Goal: Transaction & Acquisition: Purchase product/service

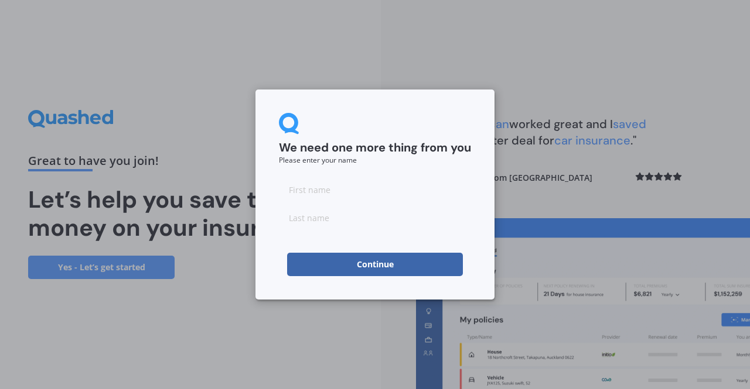
click at [309, 190] on input at bounding box center [375, 189] width 192 height 23
type input "Ly"
click at [307, 224] on input at bounding box center [375, 217] width 192 height 23
type input "[PERSON_NAME]"
click at [368, 263] on button "Continue" at bounding box center [375, 264] width 176 height 23
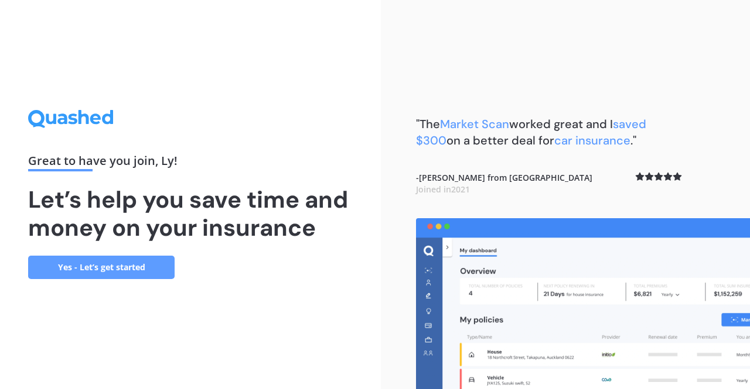
click at [130, 266] on link "Yes - Let’s get started" at bounding box center [101, 267] width 146 height 23
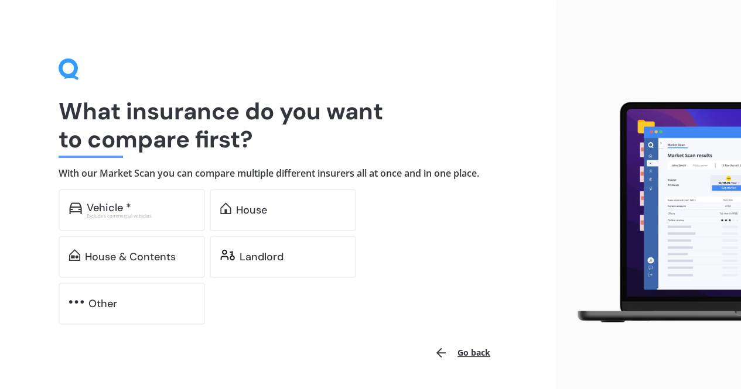
scroll to position [36, 0]
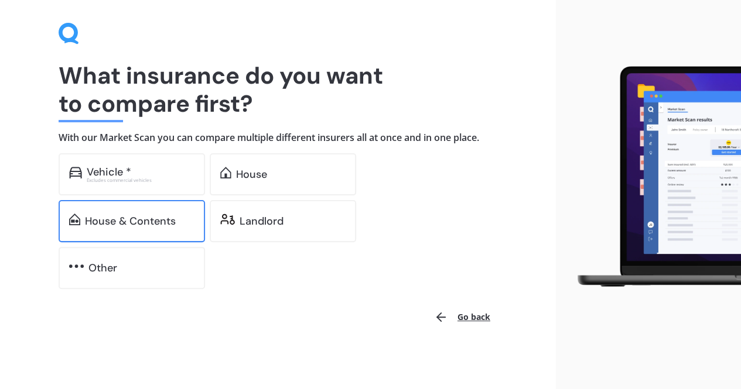
click at [171, 216] on div "House & Contents" at bounding box center [130, 221] width 91 height 12
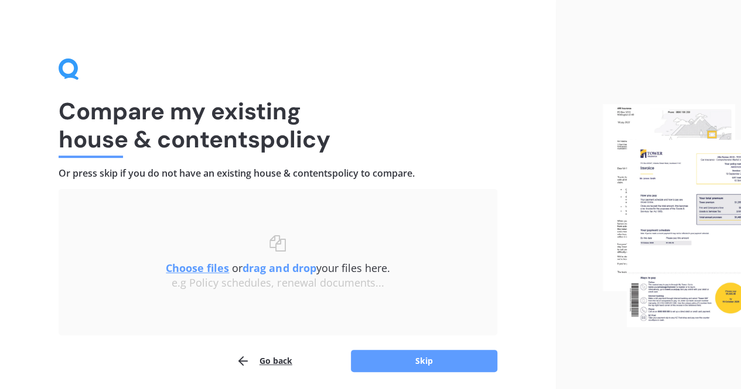
scroll to position [42, 0]
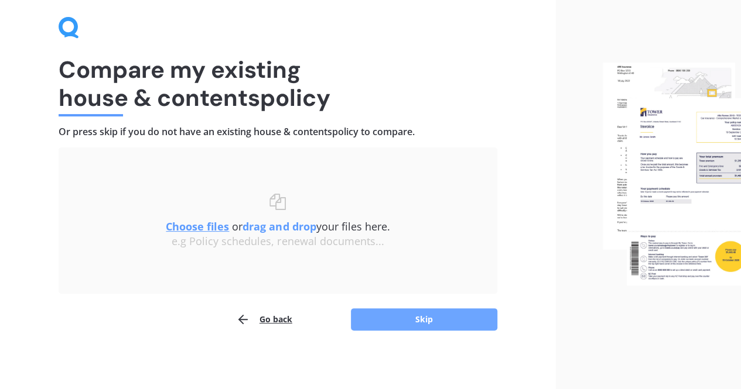
click at [430, 318] on button "Skip" at bounding box center [424, 320] width 146 height 22
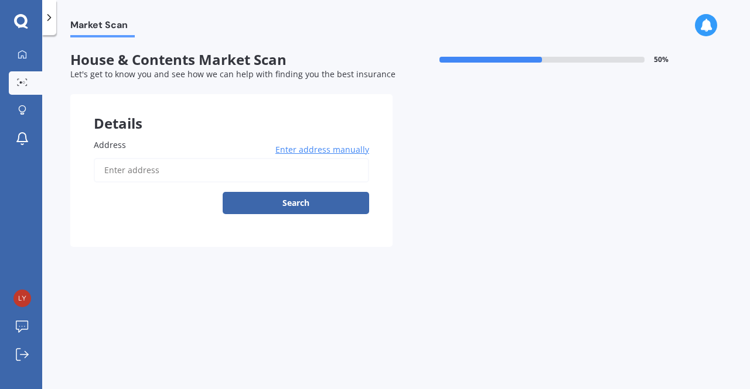
click at [112, 168] on input "Address" at bounding box center [231, 170] width 275 height 25
type input "[STREET_ADDRESS][PERSON_NAME]"
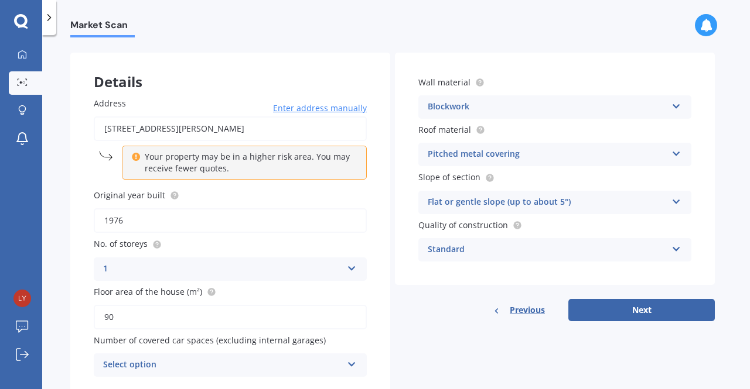
scroll to position [59, 0]
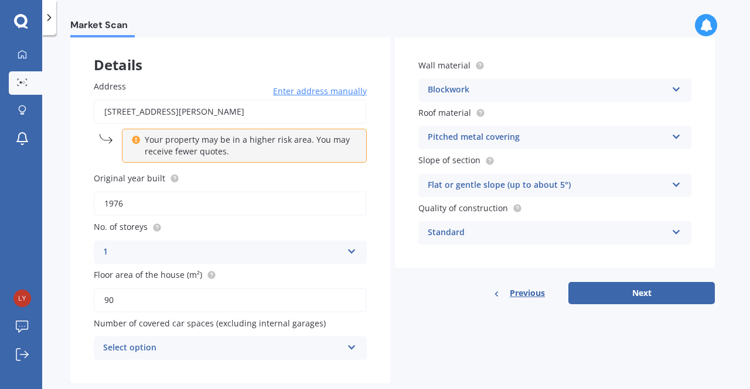
click at [350, 248] on icon at bounding box center [352, 249] width 10 height 8
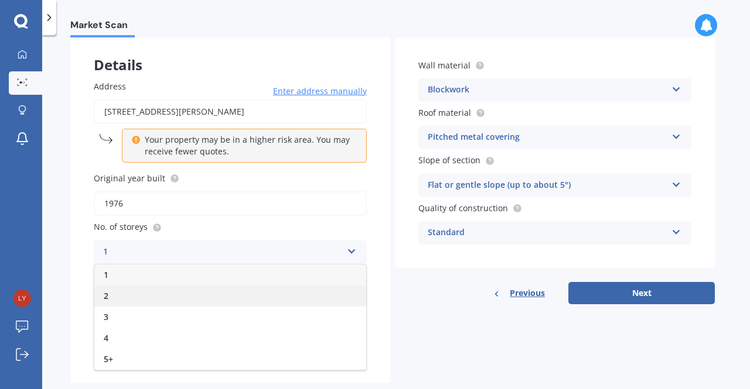
click at [150, 296] on div "2" at bounding box center [230, 296] width 272 height 21
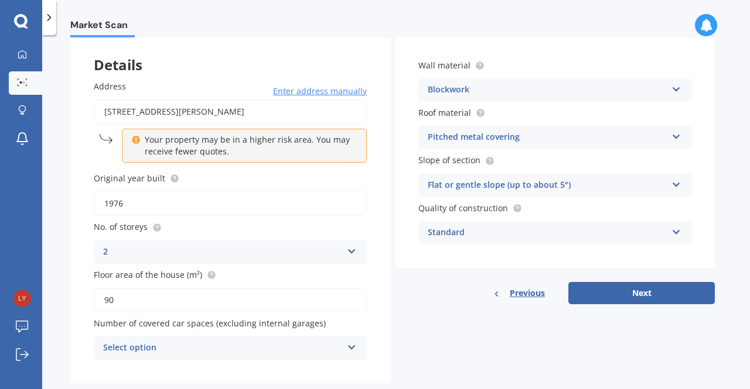
click at [116, 304] on input "90" at bounding box center [230, 300] width 273 height 25
type input "9"
type input "200"
click at [349, 346] on icon at bounding box center [352, 345] width 10 height 8
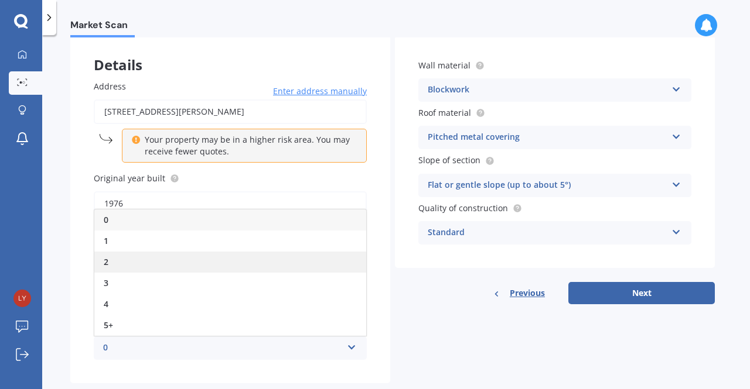
click at [156, 265] on div "2" at bounding box center [230, 262] width 272 height 21
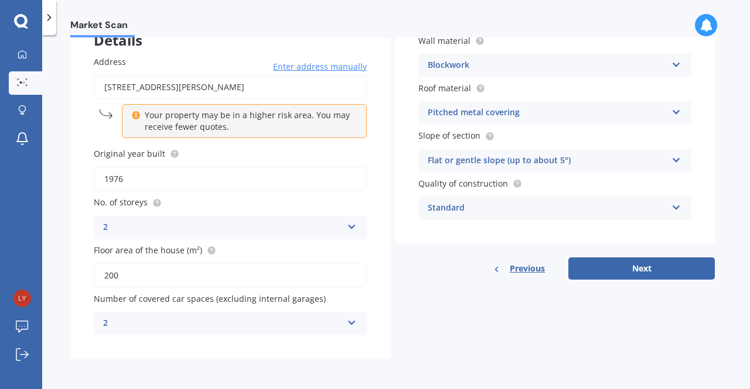
scroll to position [0, 0]
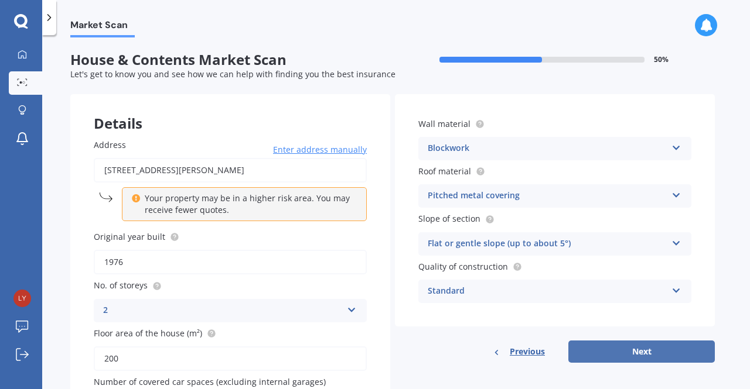
click at [642, 348] on button "Next" at bounding box center [641, 352] width 146 height 22
